Goal: Task Accomplishment & Management: Complete application form

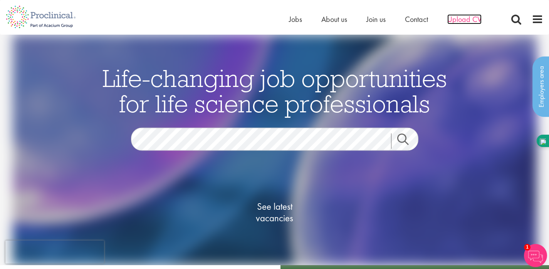
click at [457, 18] on span "Upload CV" at bounding box center [464, 19] width 34 height 10
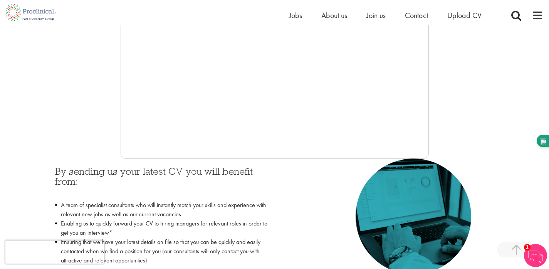
scroll to position [229, 0]
